Goal: Navigation & Orientation: Find specific page/section

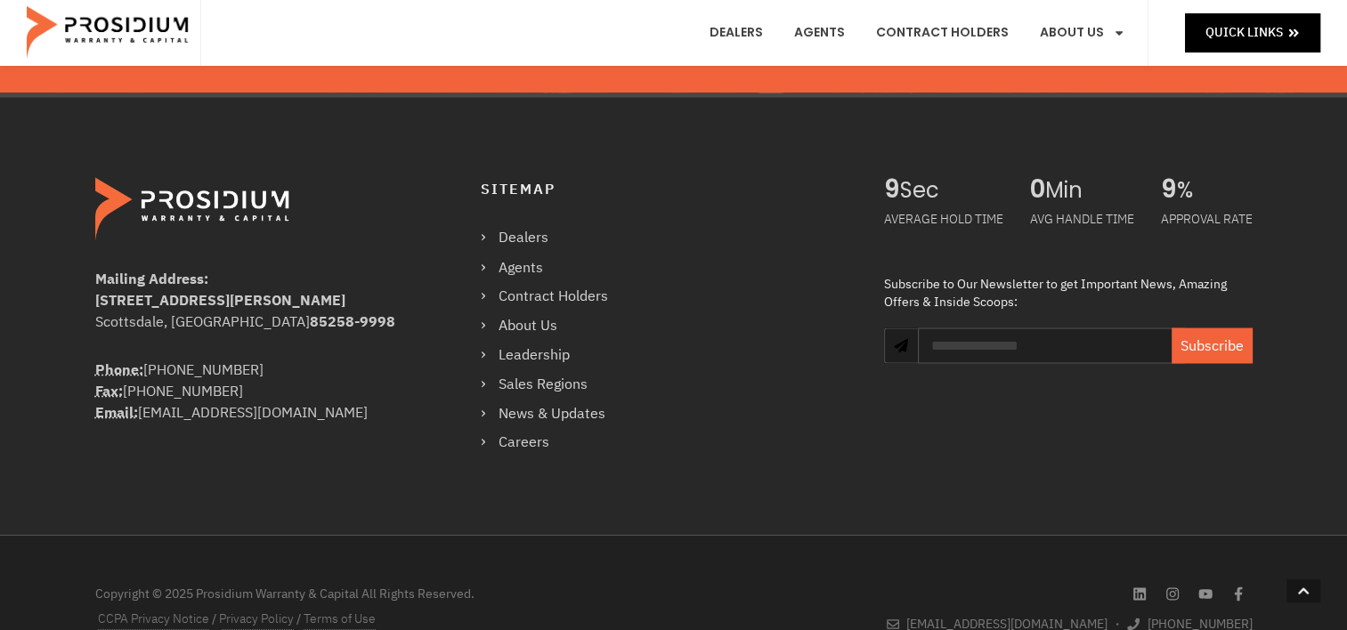
scroll to position [3163, 0]
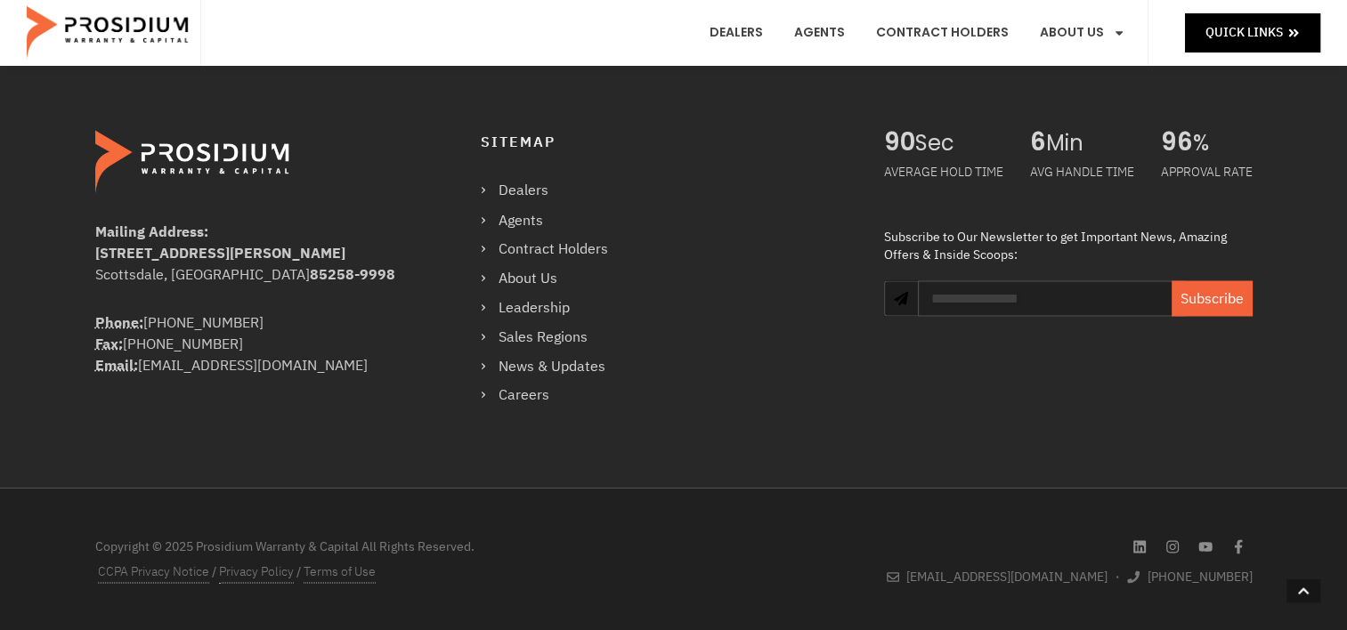
click at [278, 148] on img at bounding box center [194, 162] width 199 height 64
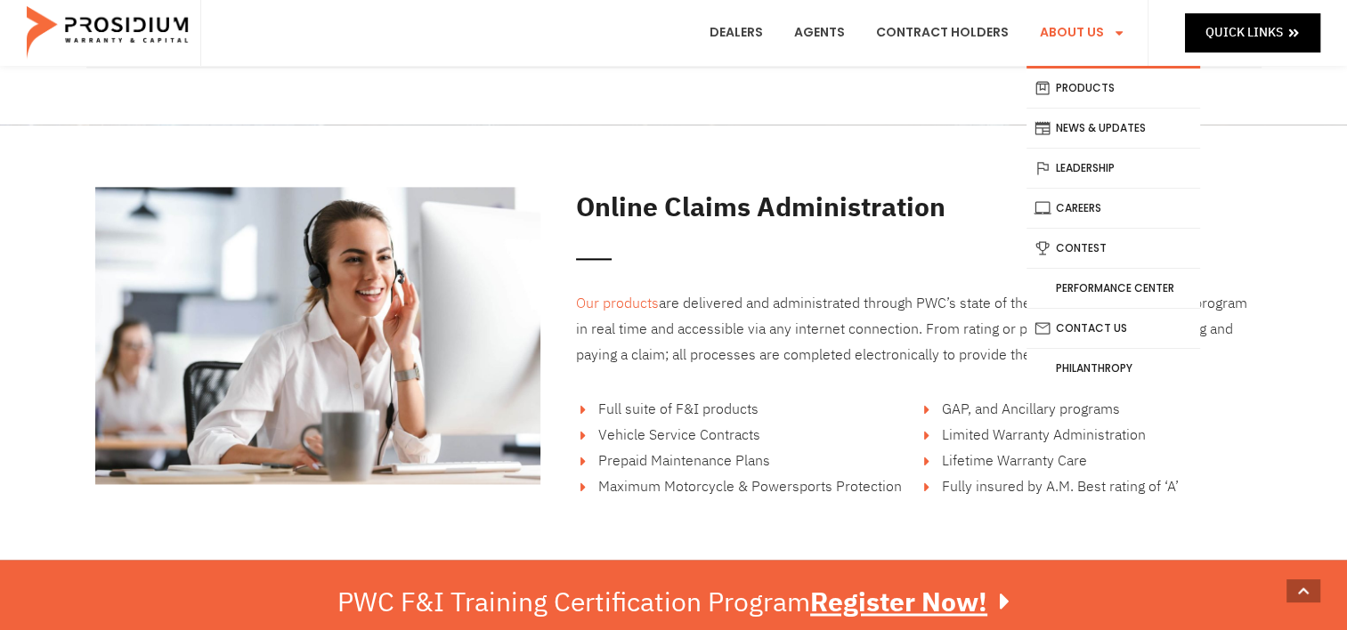
scroll to position [2451, 0]
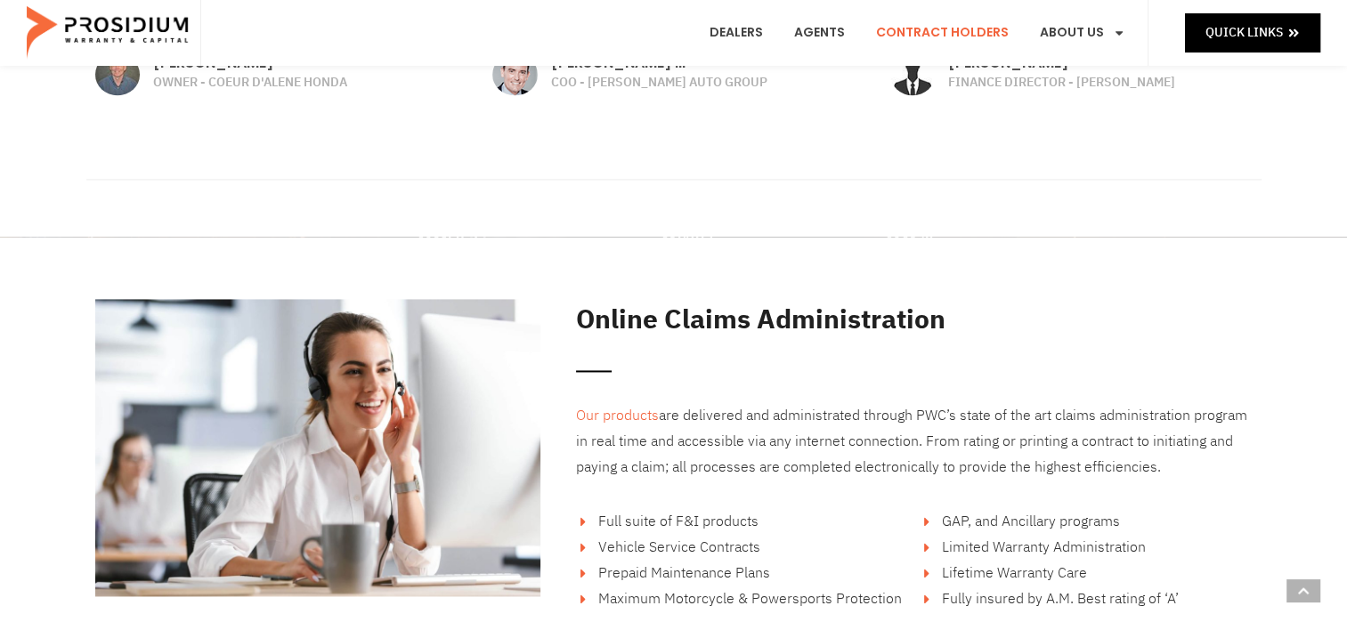
click at [970, 28] on link "Contract Holders" at bounding box center [942, 33] width 159 height 66
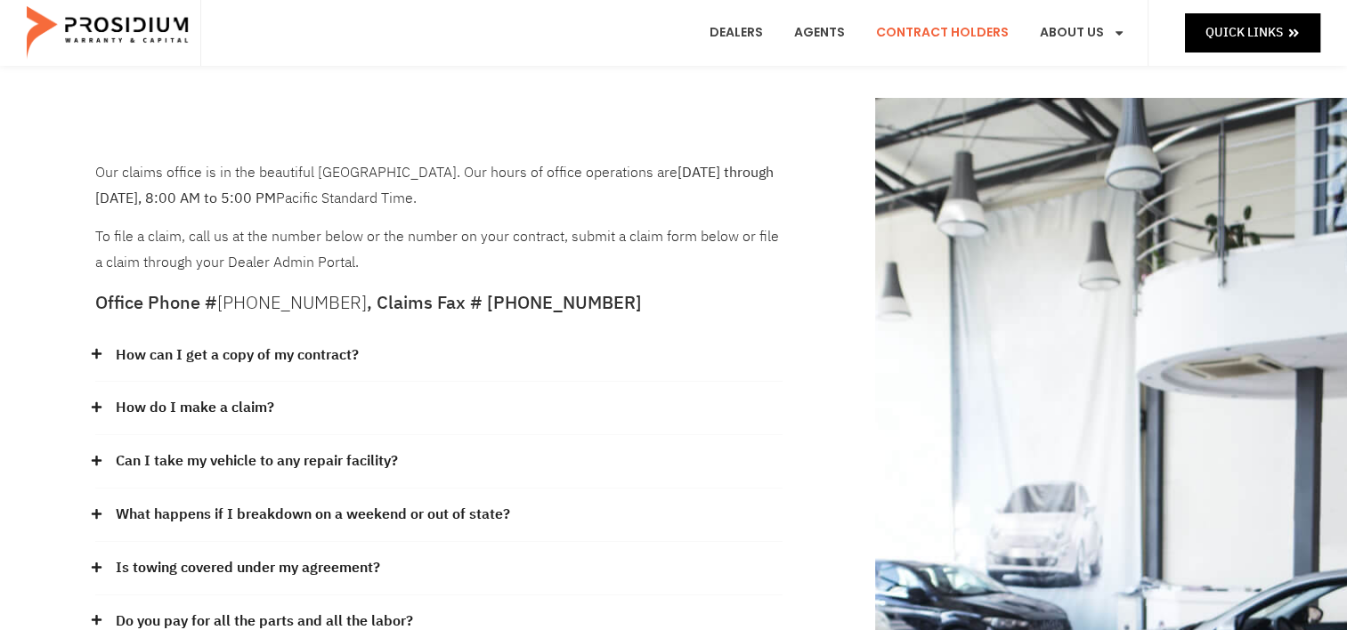
scroll to position [89, 0]
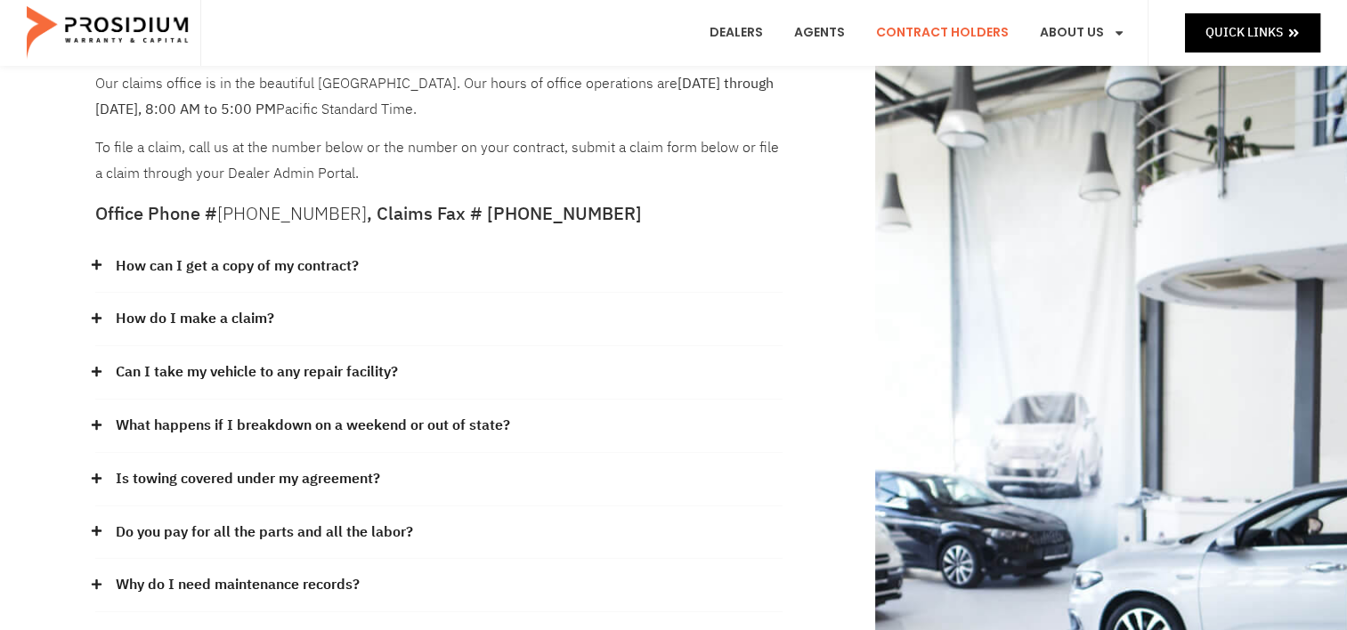
click at [92, 315] on icon at bounding box center [97, 319] width 12 height 12
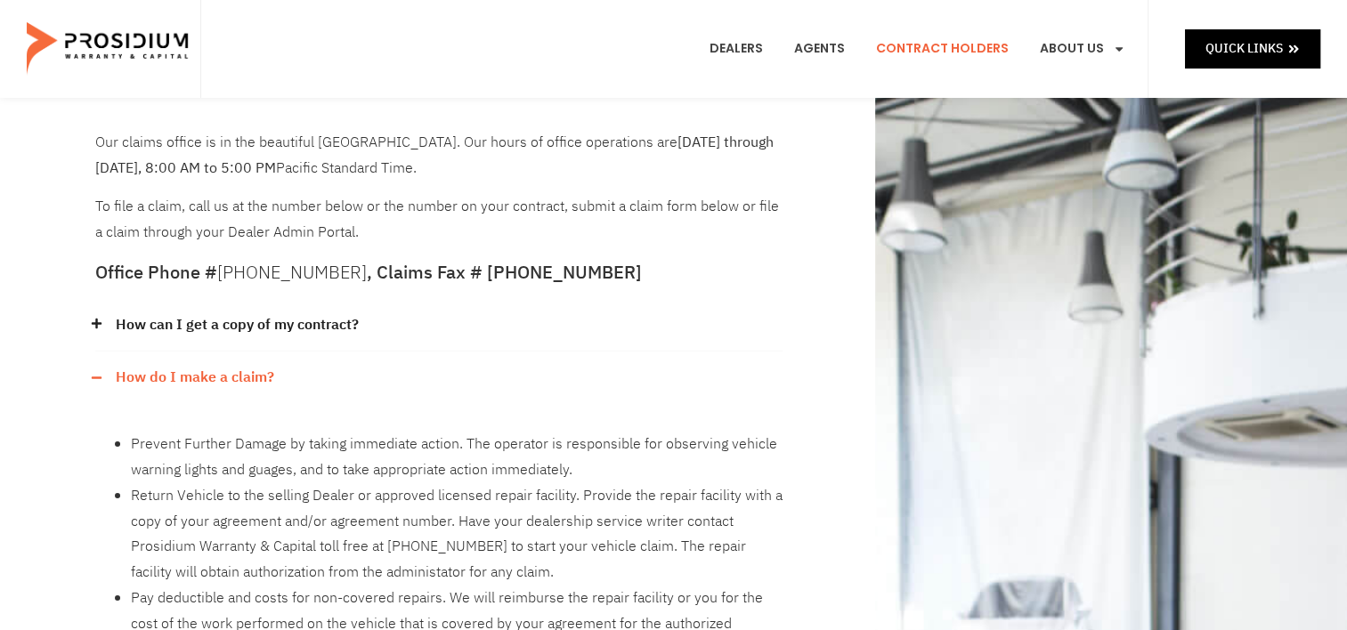
scroll to position [0, 0]
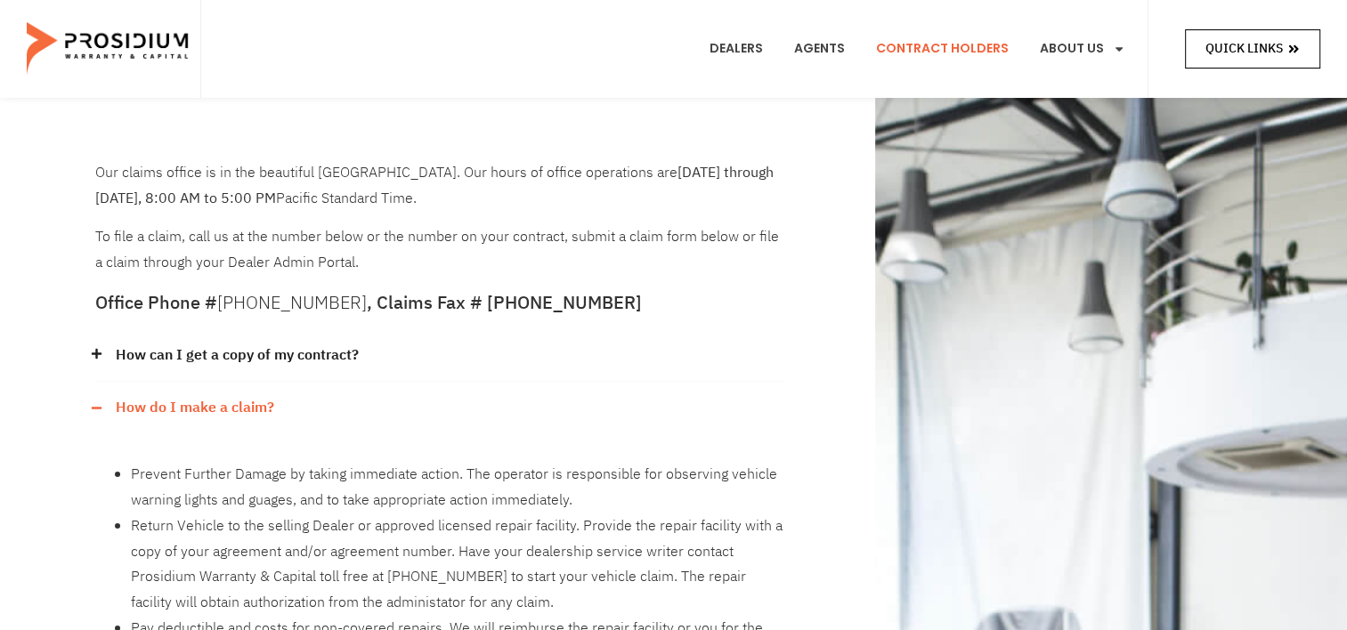
click at [1254, 65] on link "Quick Links" at bounding box center [1252, 48] width 135 height 38
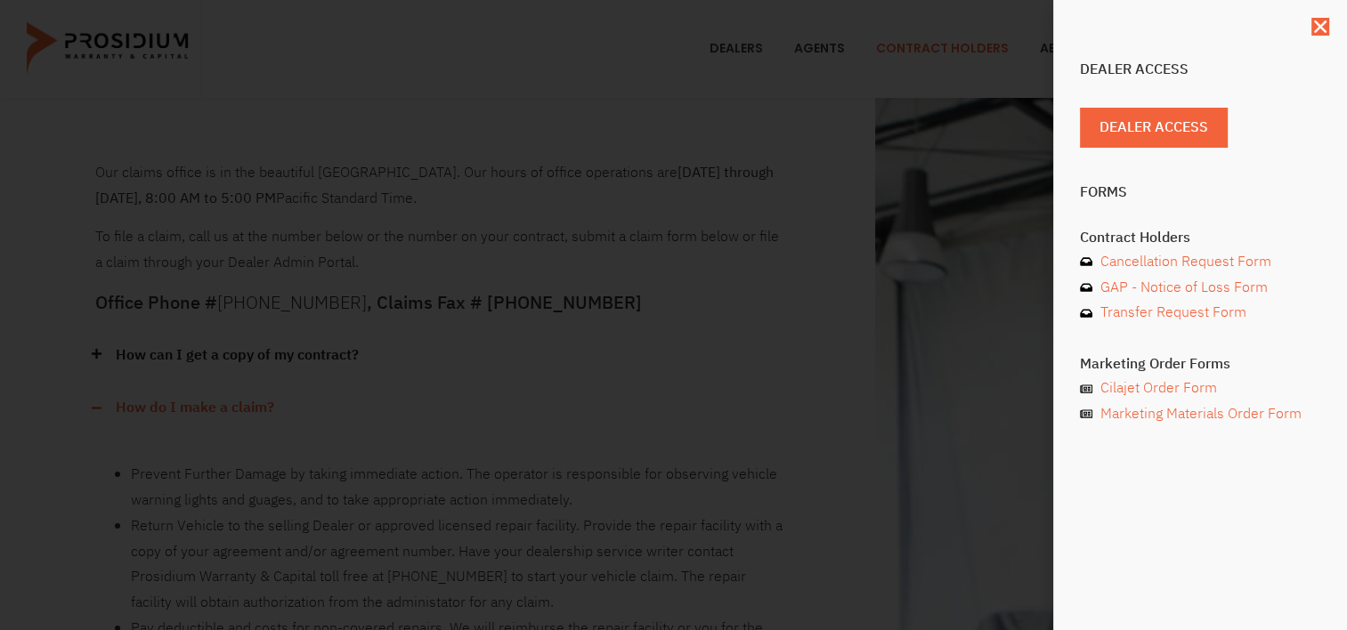
click at [588, 277] on div "Dealer Access Dealer Access Forms Contract Holders Cancellation Request Form GA…" at bounding box center [673, 315] width 1347 height 630
